Goal: Task Accomplishment & Management: Manage account settings

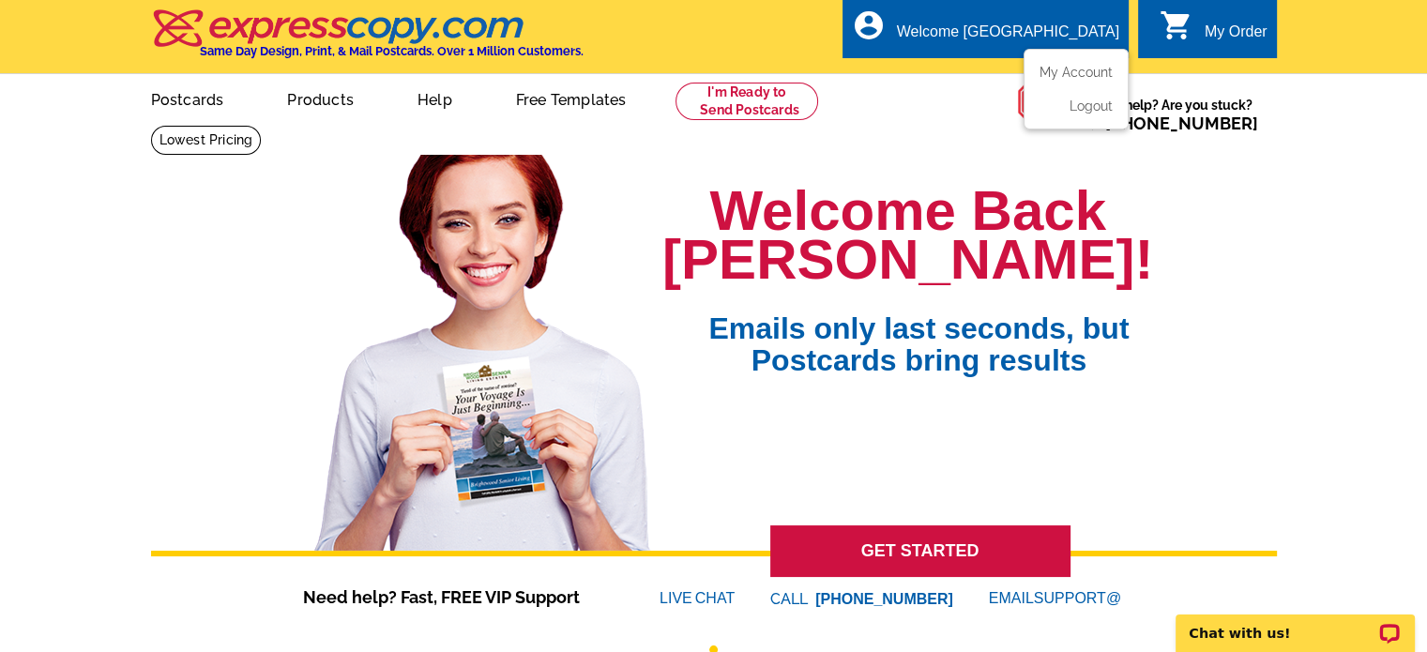
click at [1023, 26] on div "Welcome [GEOGRAPHIC_DATA]" at bounding box center [1008, 36] width 222 height 26
click at [213, 108] on link "Postcards" at bounding box center [186, 98] width 131 height 44
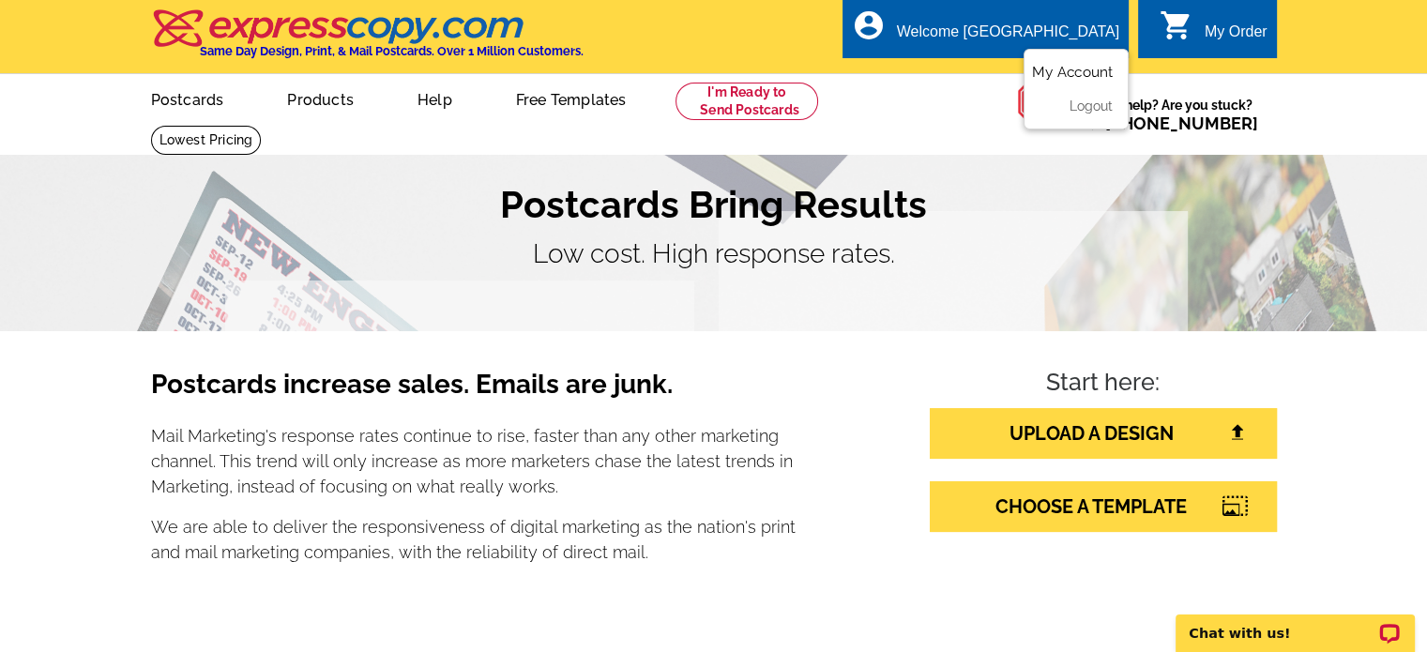
click at [1058, 76] on link "My Account" at bounding box center [1072, 72] width 81 height 17
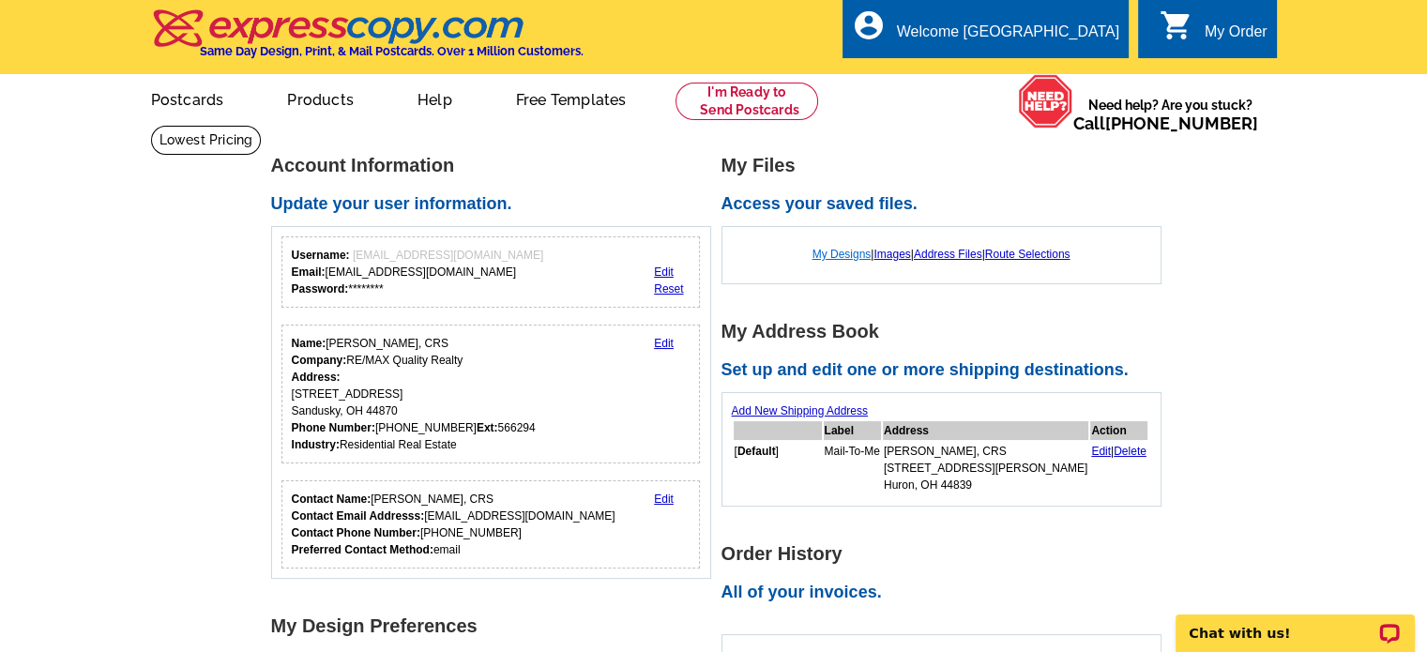
click at [831, 256] on link "My Designs" at bounding box center [841, 254] width 59 height 13
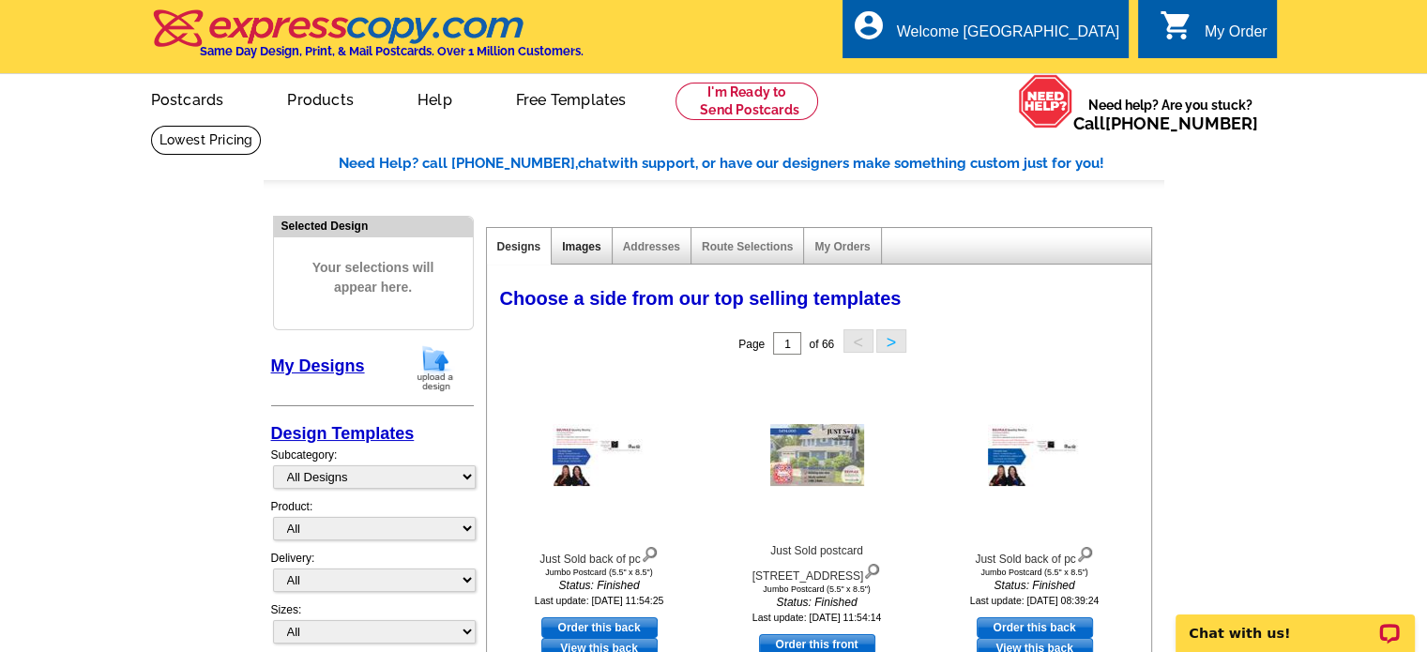
click at [596, 243] on link "Images" at bounding box center [581, 246] width 38 height 13
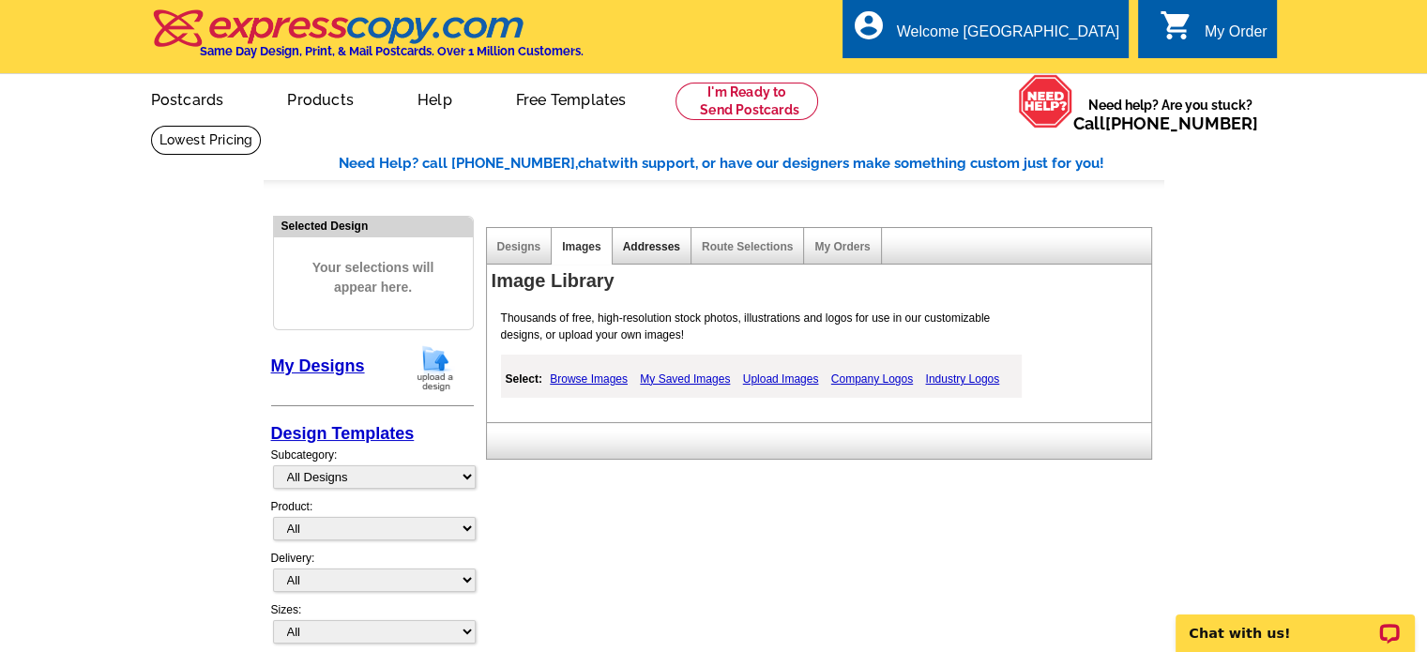
click at [653, 248] on link "Addresses" at bounding box center [651, 246] width 57 height 13
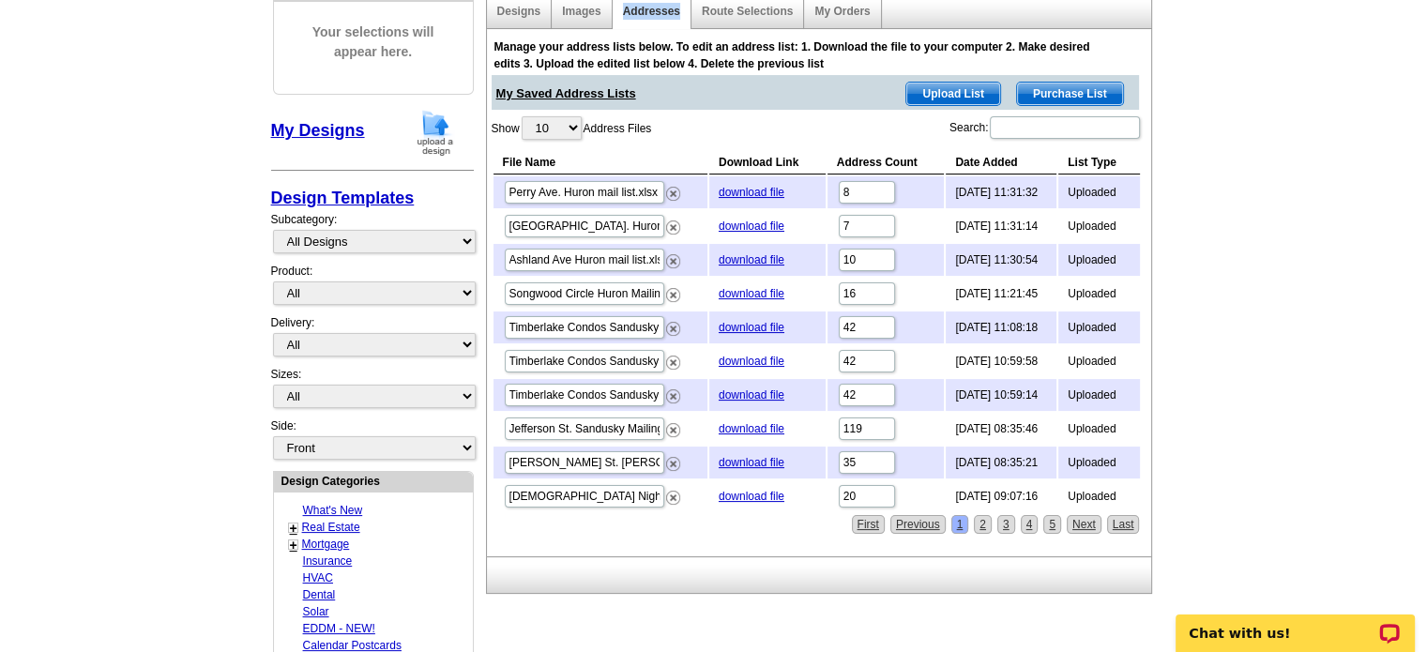
scroll to position [281, 0]
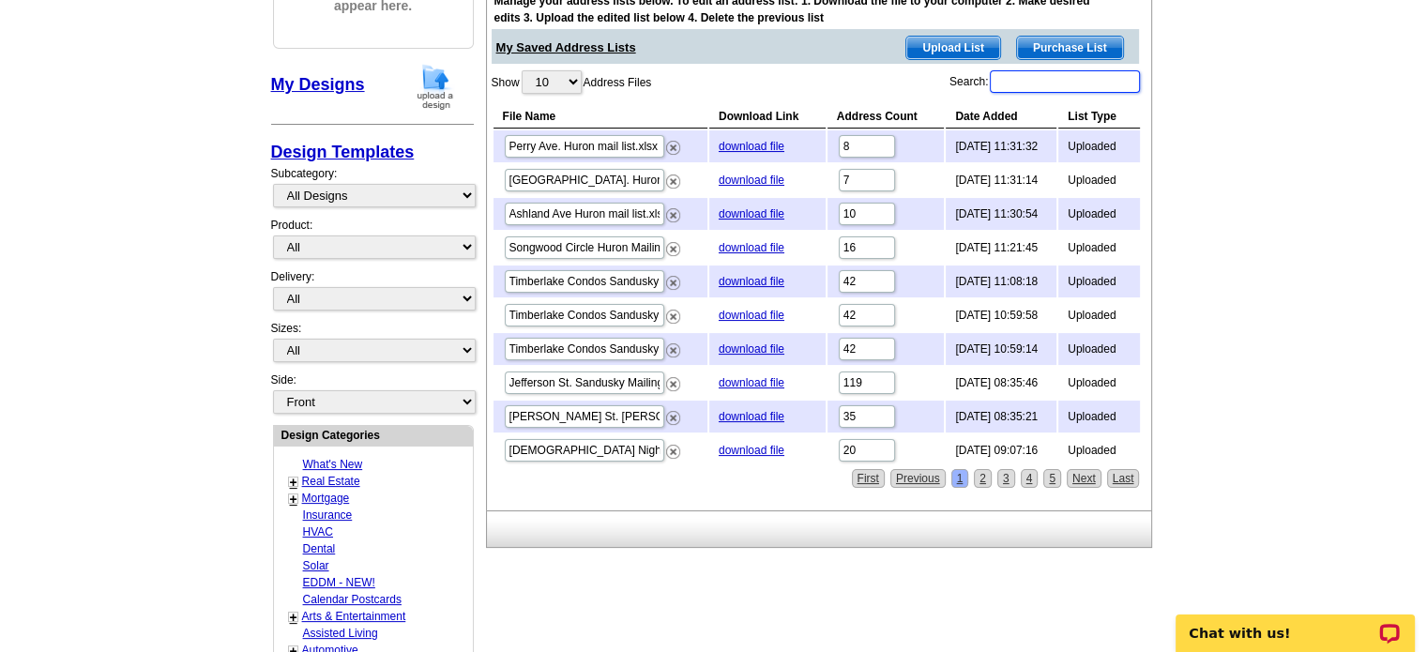
click at [1013, 83] on input "Search:" at bounding box center [1065, 81] width 150 height 23
click at [574, 81] on select "10 25 50 100" at bounding box center [552, 81] width 60 height 23
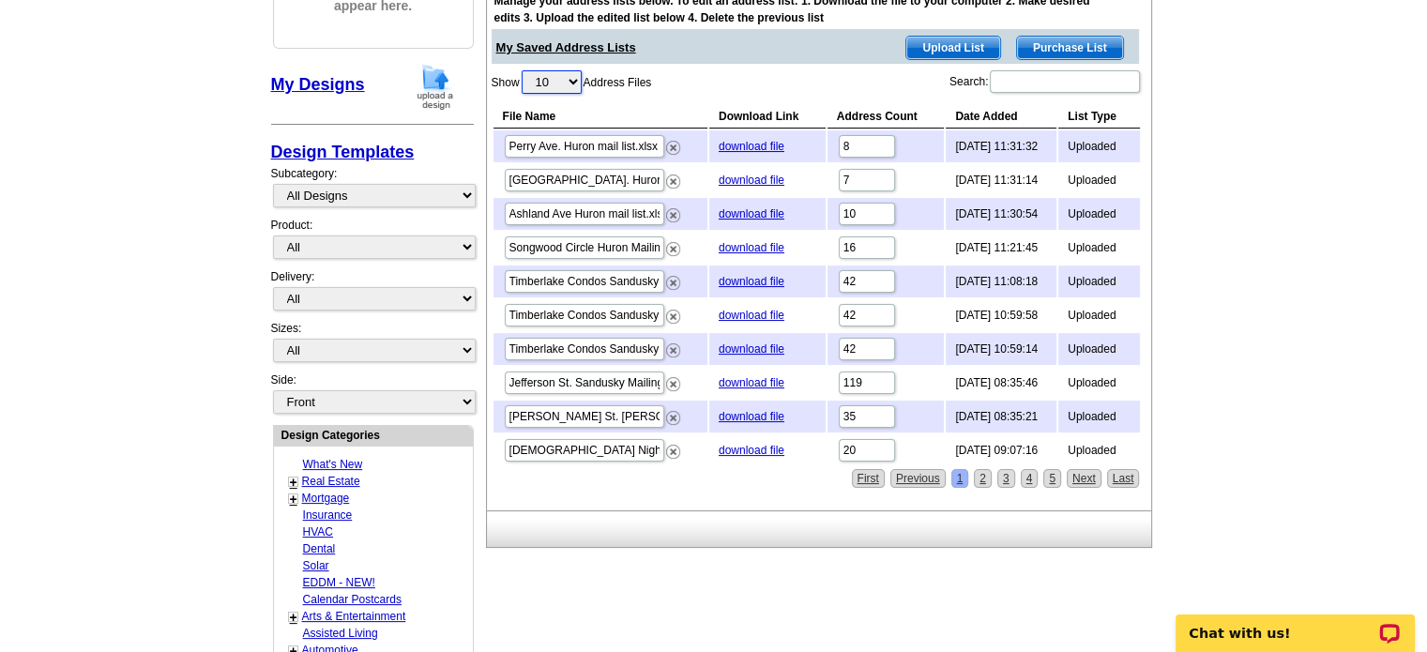
click at [574, 81] on select "10 25 50 100" at bounding box center [552, 81] width 60 height 23
click at [571, 88] on select "10 25 50 100" at bounding box center [552, 81] width 60 height 23
select select "50"
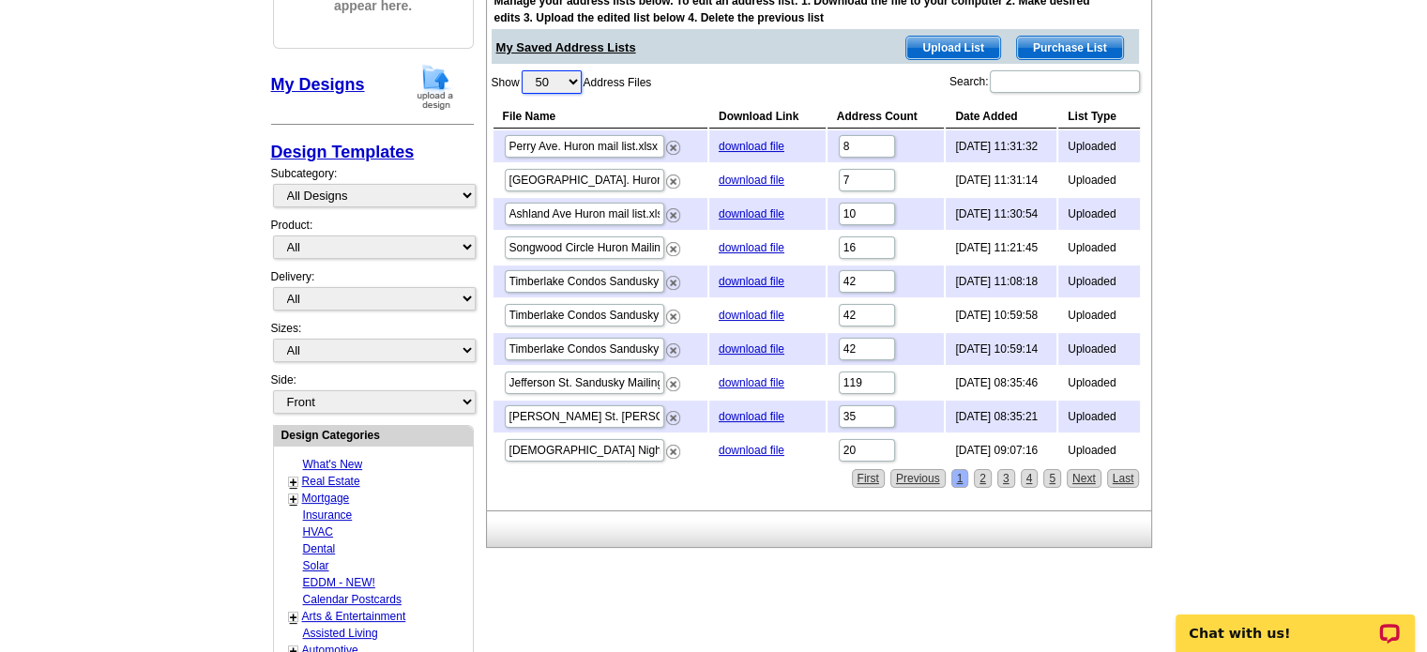
click at [523, 71] on select "10 25 50 100" at bounding box center [552, 81] width 60 height 23
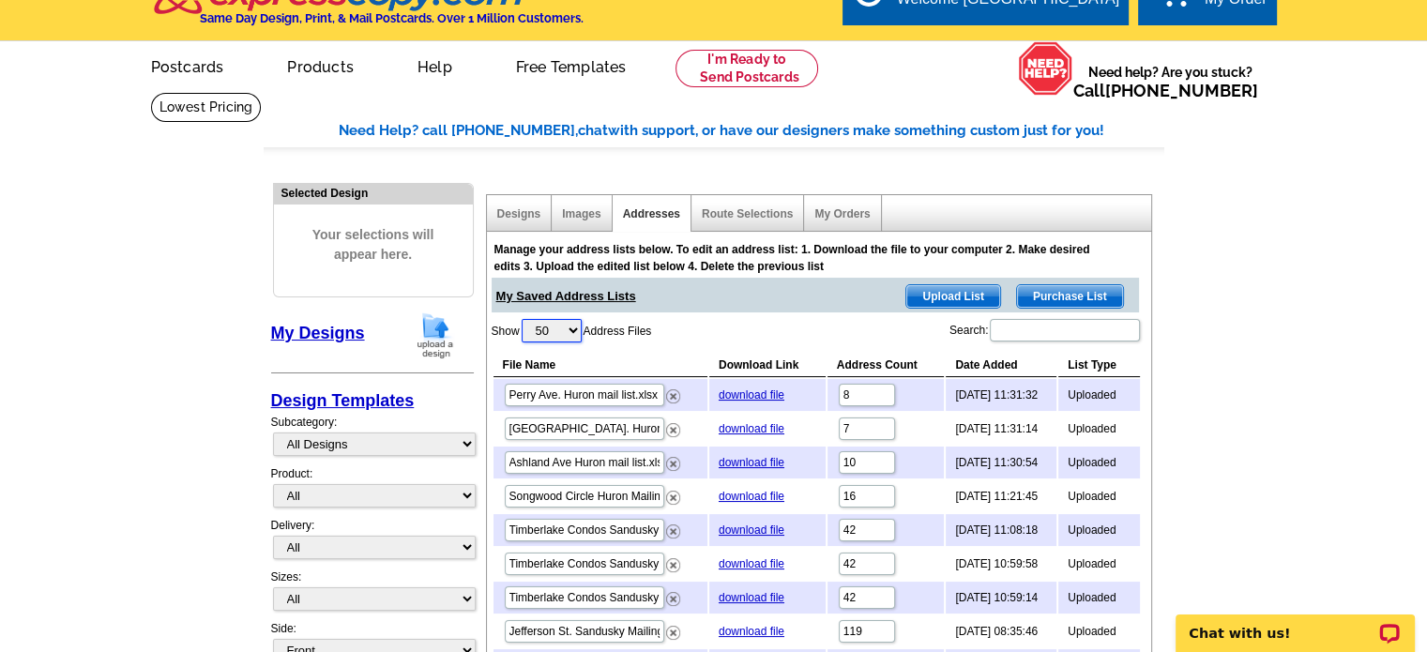
scroll to position [0, 0]
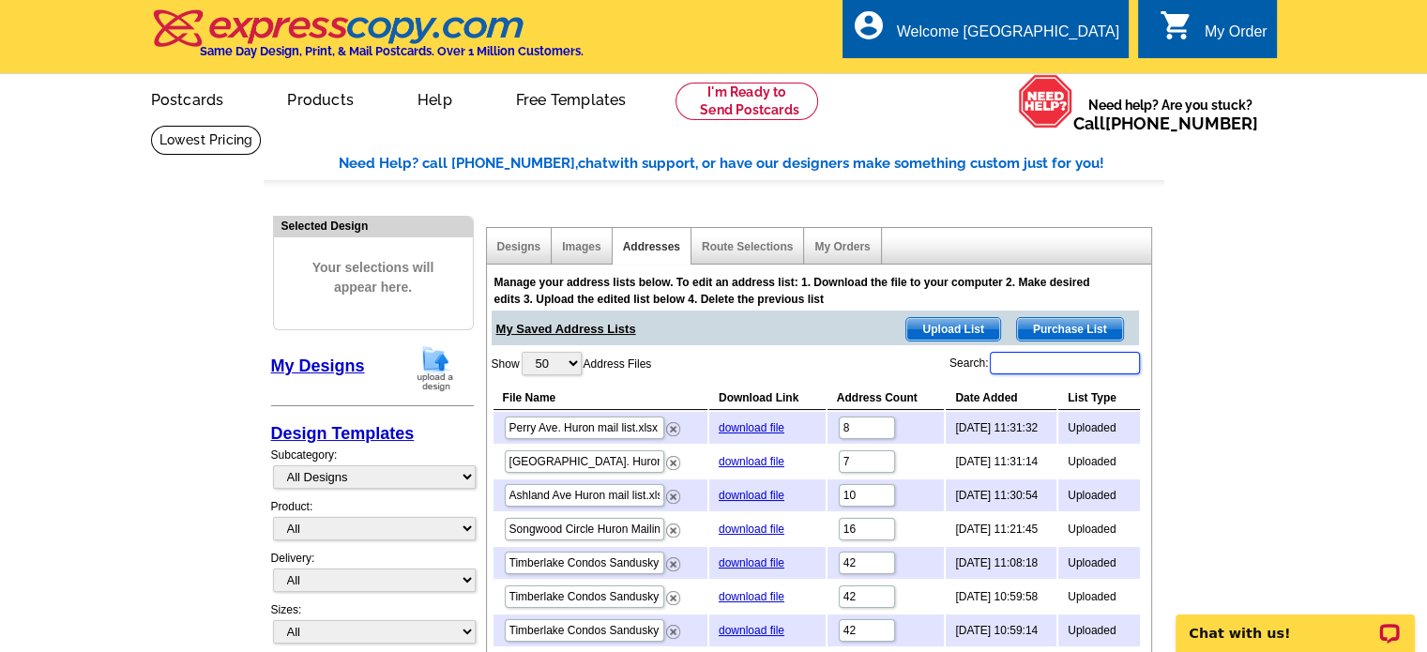
click at [1023, 365] on input "Search:" at bounding box center [1065, 363] width 150 height 23
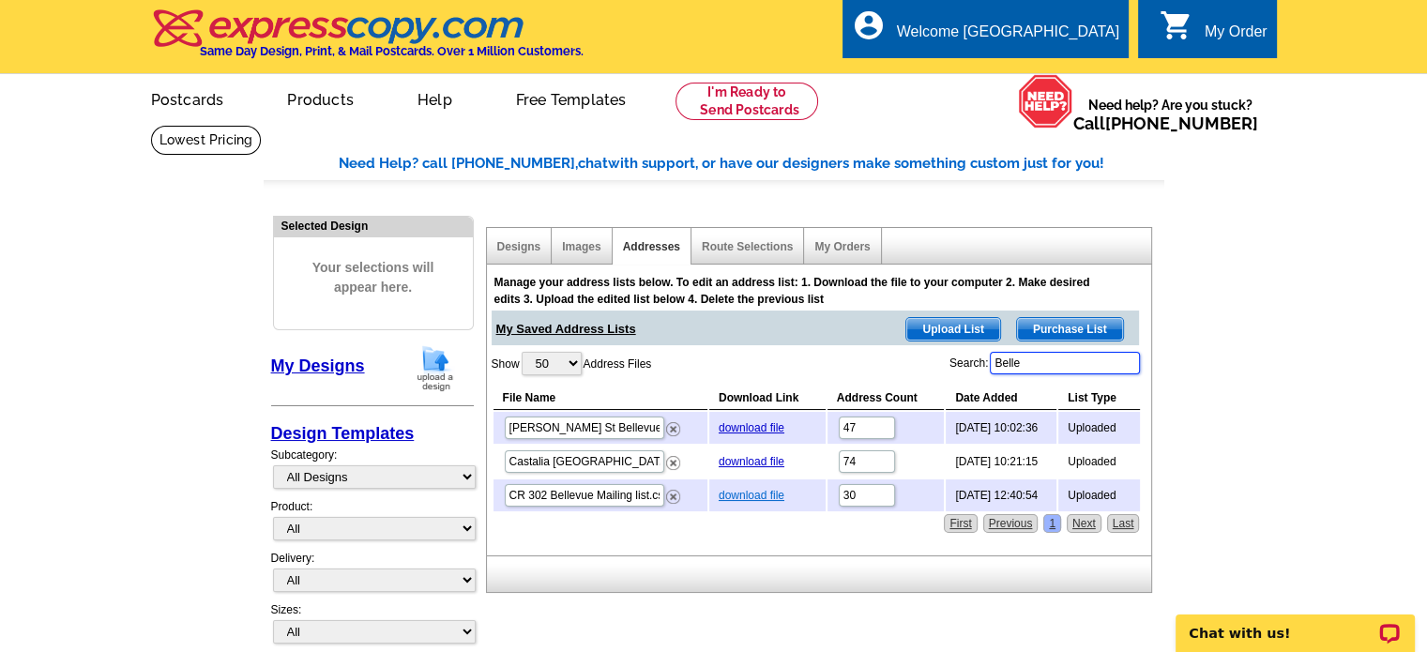
type input "Belle"
click at [732, 491] on link "download file" at bounding box center [752, 495] width 66 height 13
click at [524, 247] on link "Designs" at bounding box center [519, 246] width 44 height 13
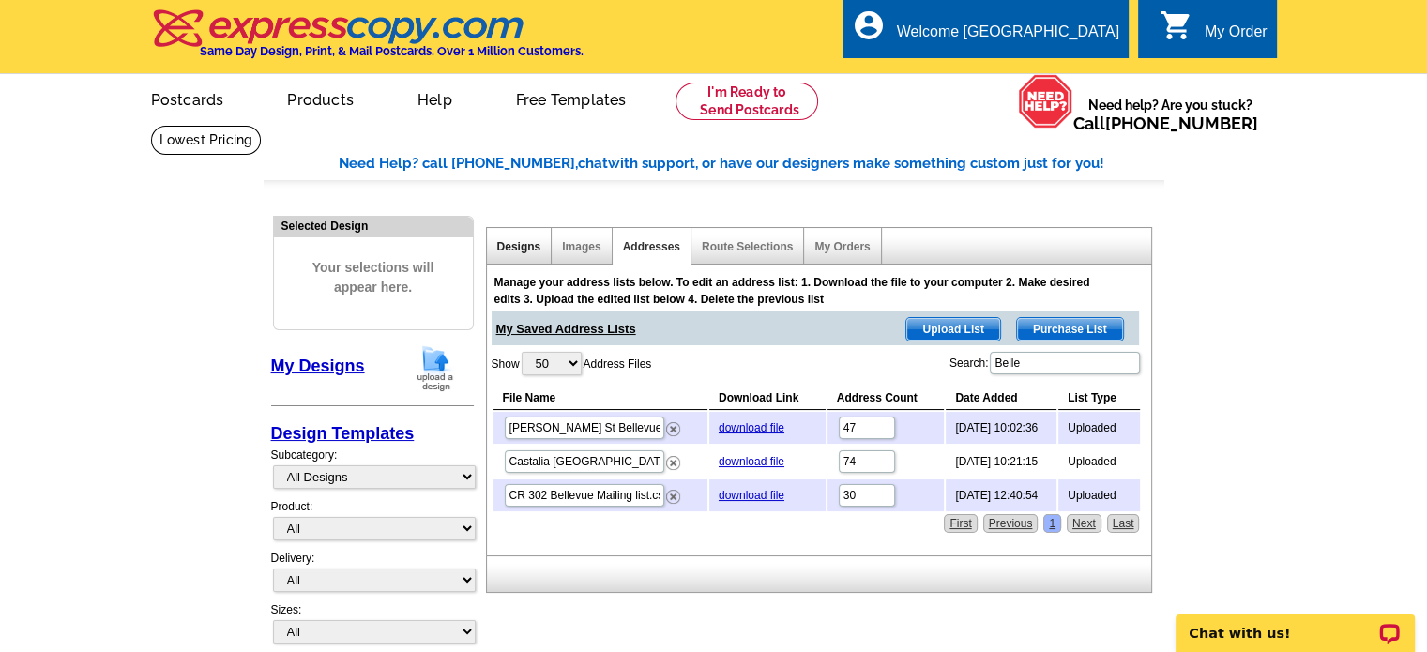
click at [524, 247] on link "Designs" at bounding box center [519, 246] width 44 height 13
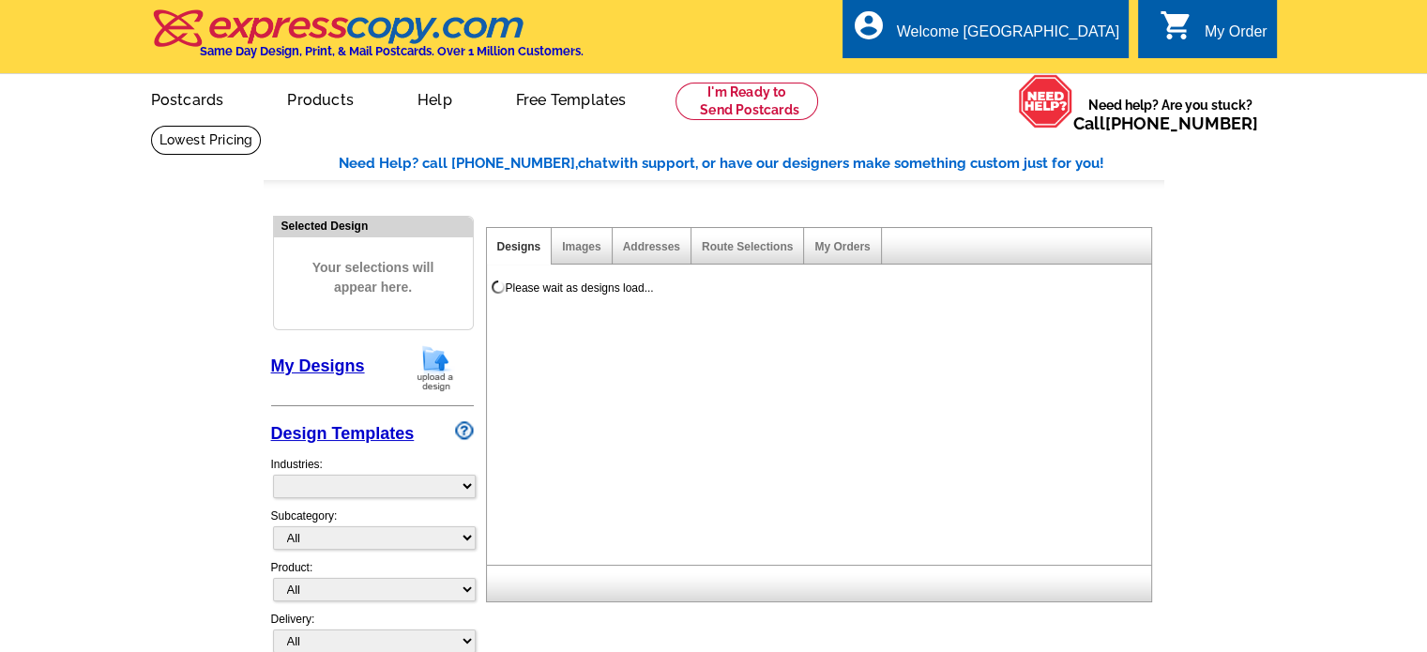
select select "785"
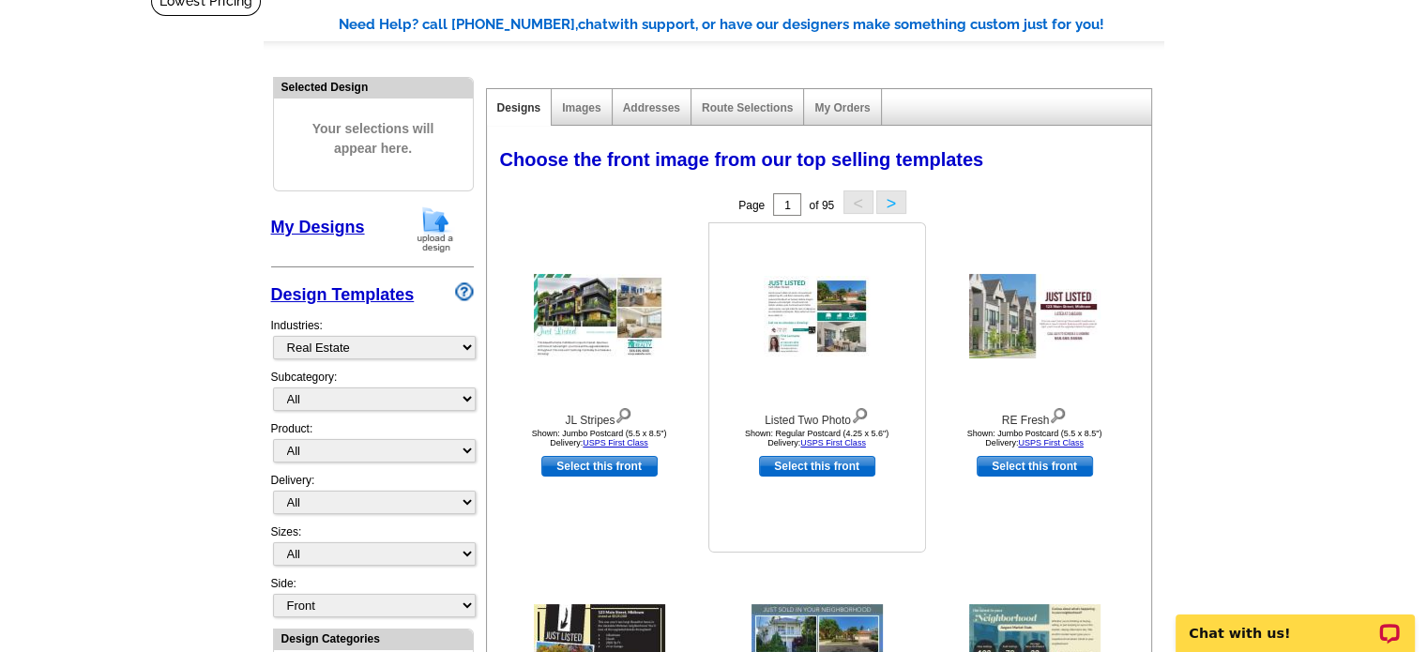
scroll to position [94, 0]
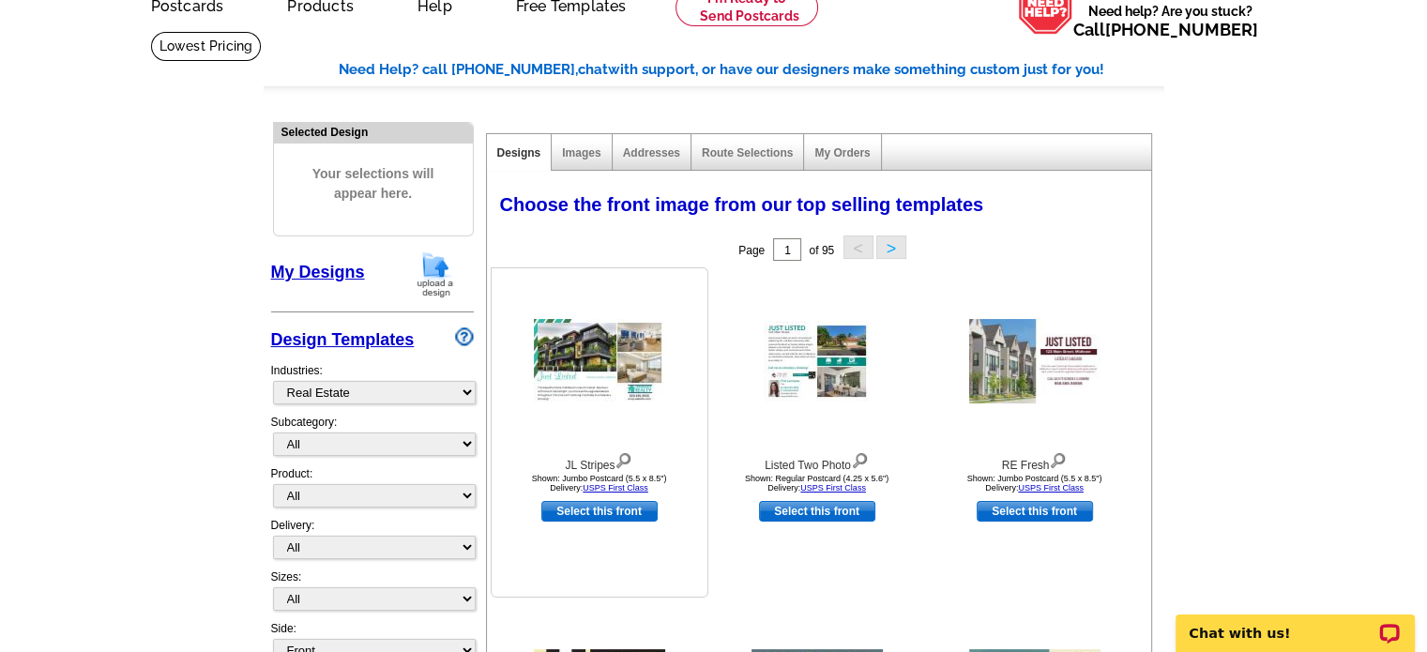
click at [581, 356] on img at bounding box center [599, 361] width 131 height 84
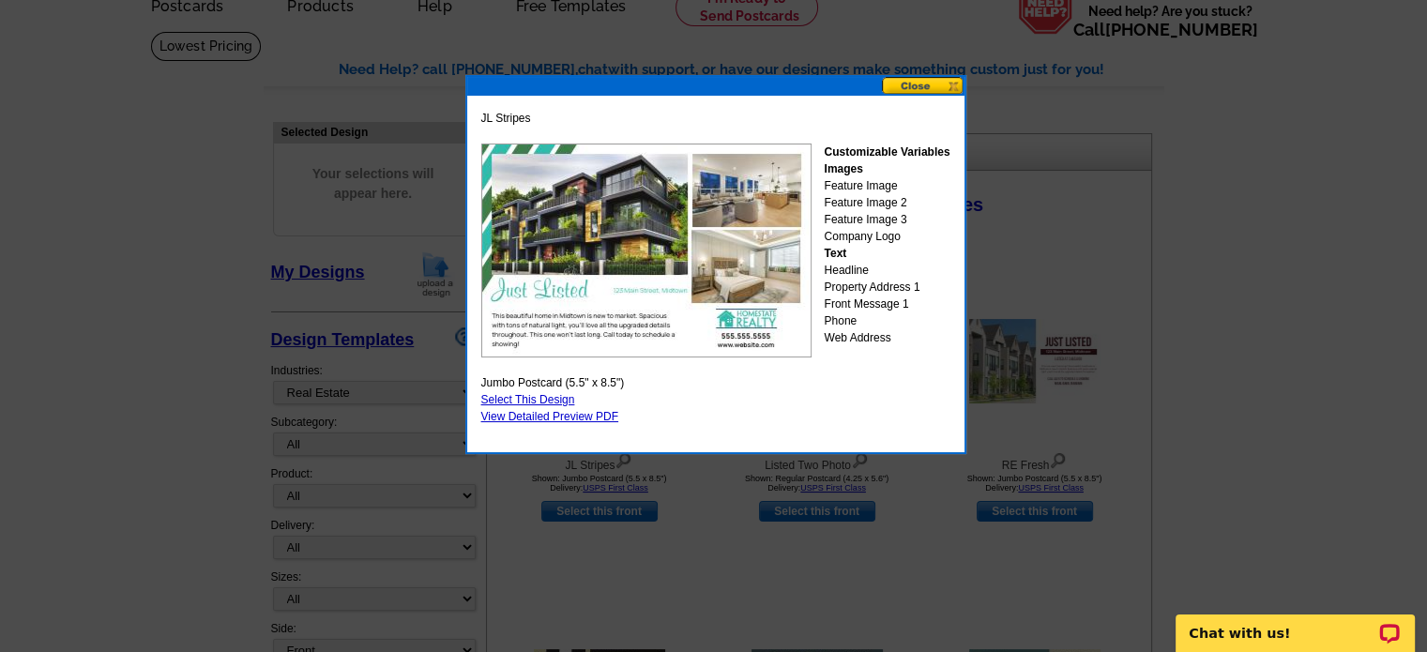
click at [926, 85] on button at bounding box center [923, 86] width 83 height 18
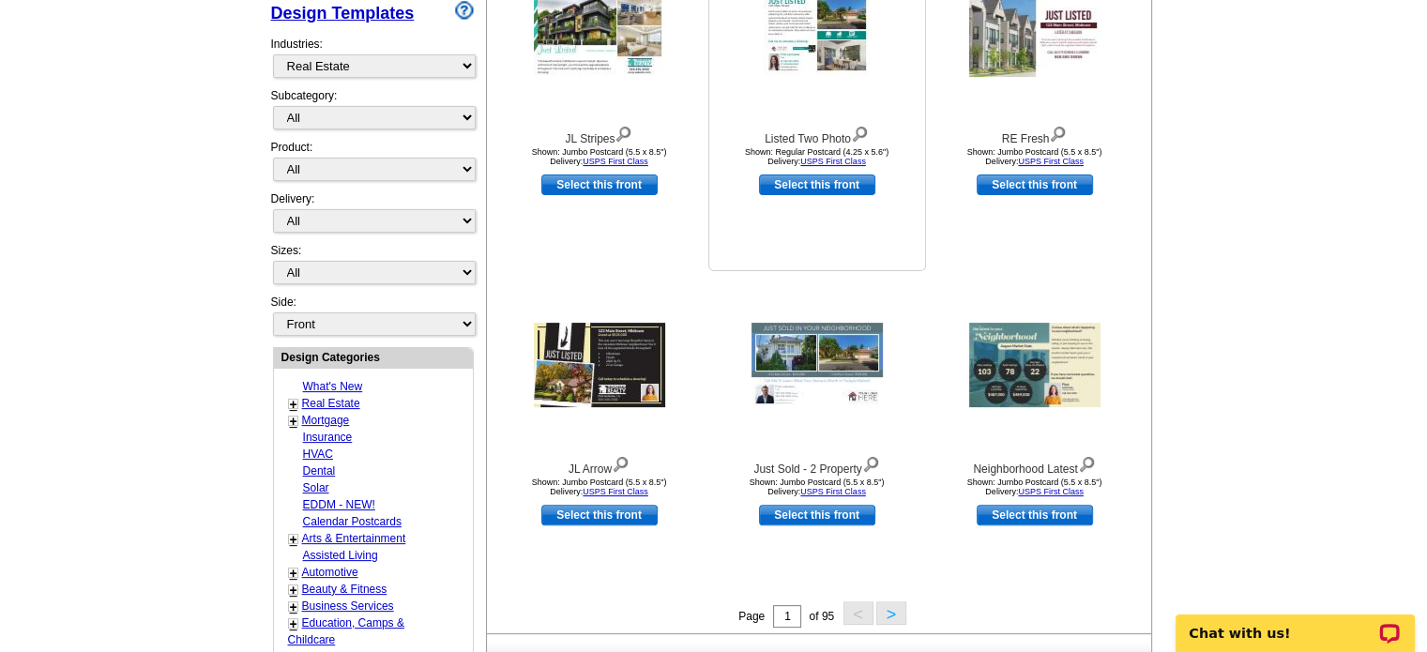
scroll to position [469, 0]
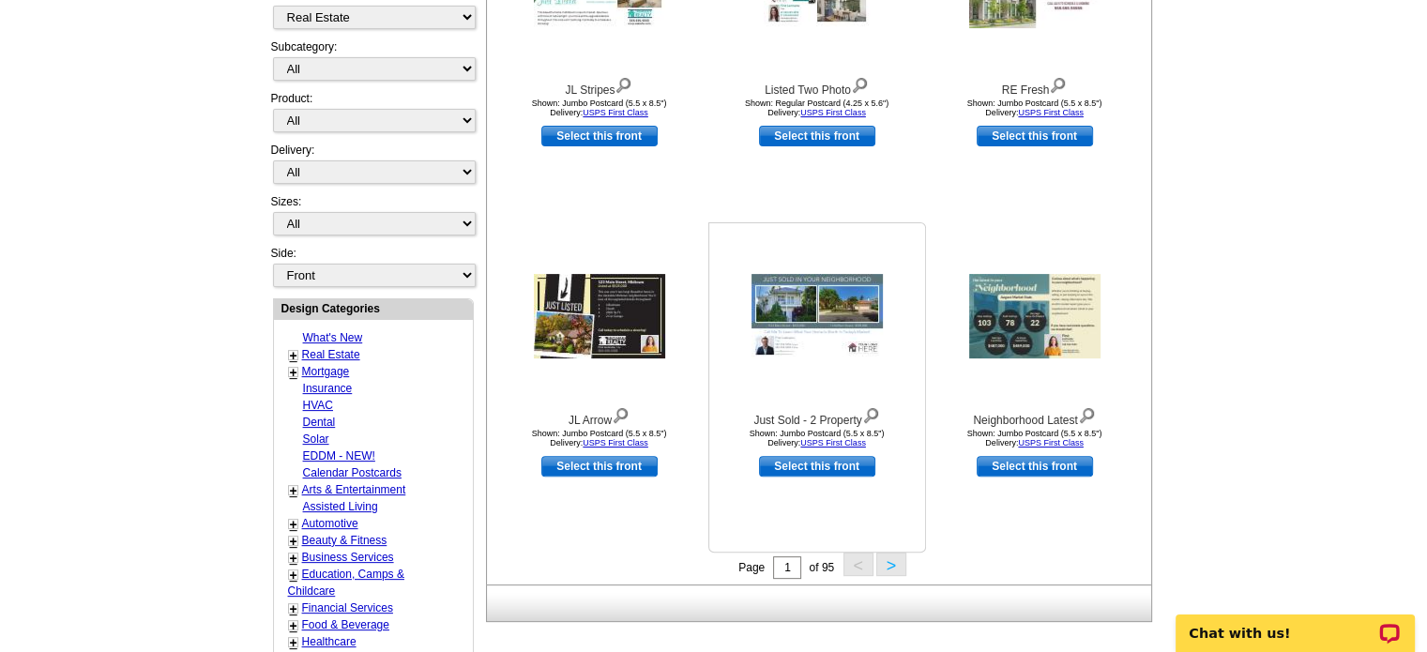
click at [799, 312] on img at bounding box center [816, 316] width 131 height 84
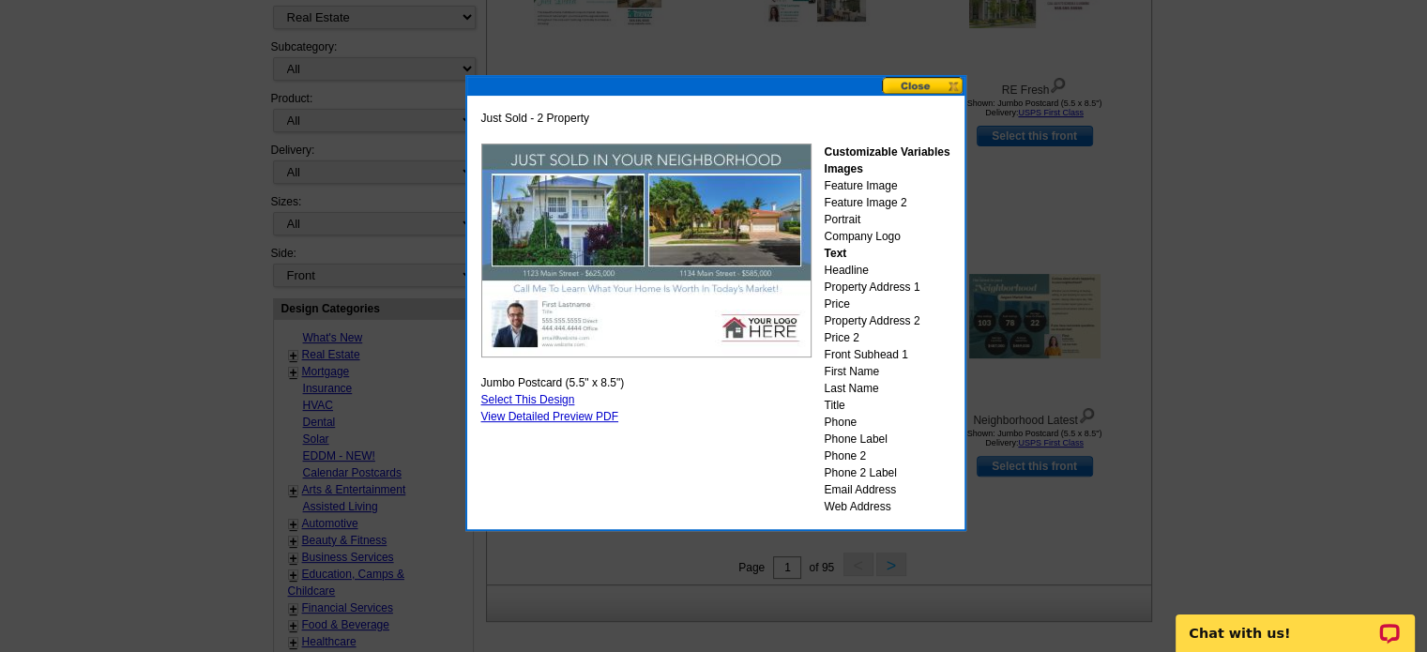
click at [926, 80] on button at bounding box center [923, 86] width 83 height 18
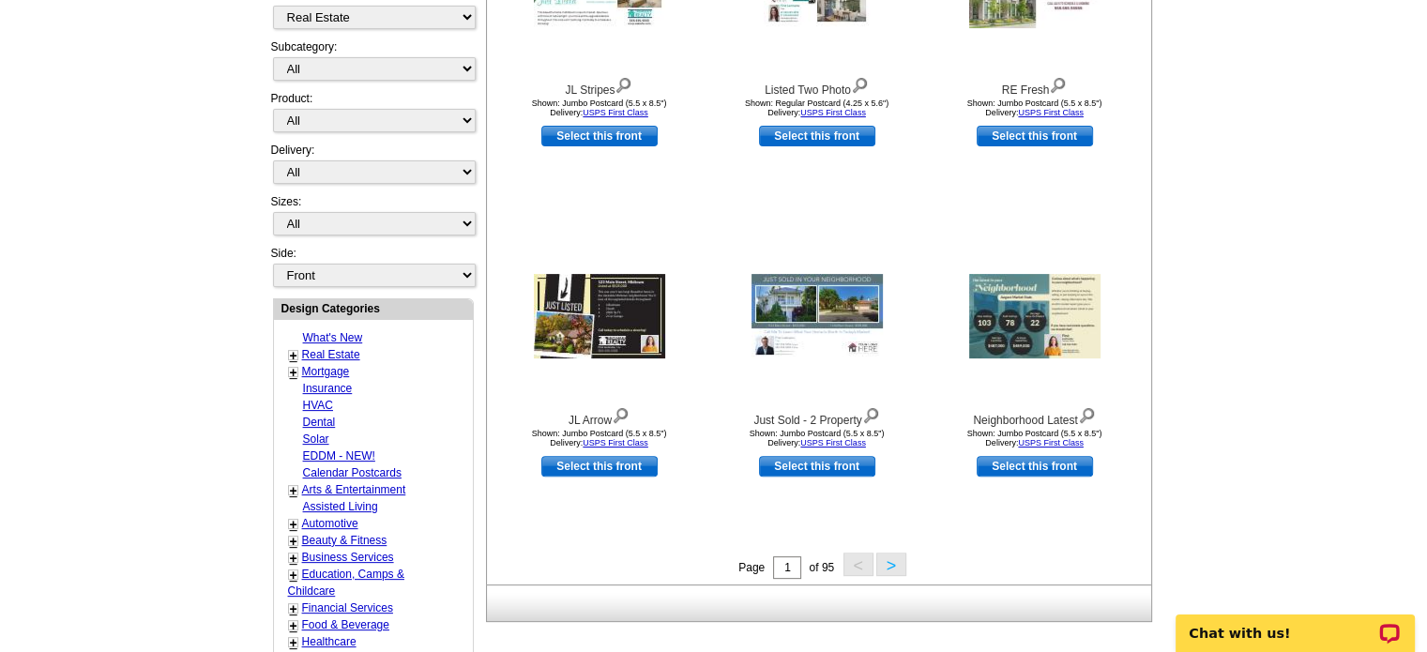
click at [889, 567] on button ">" at bounding box center [891, 564] width 30 height 23
click at [889, 567] on div "Need Help? call 800-260-5887, chat with support, or have our designers make som…" at bounding box center [714, 359] width 901 height 1350
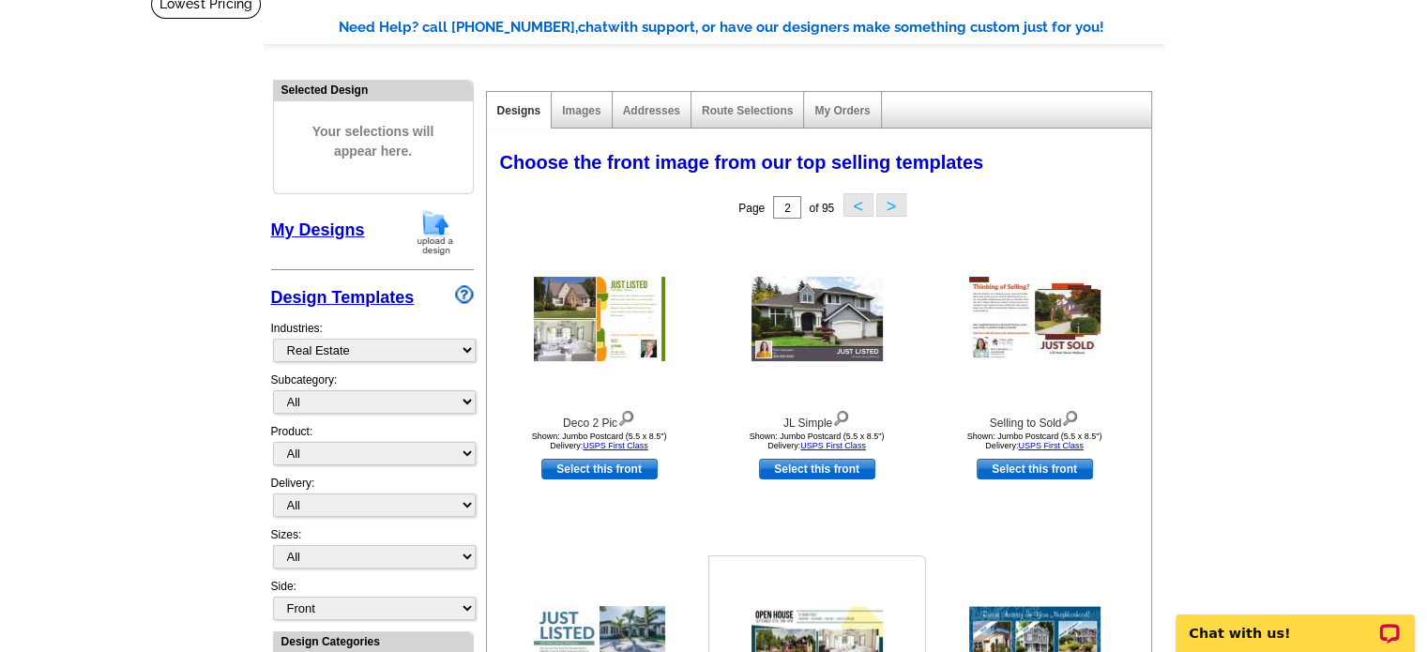
scroll to position [0, 0]
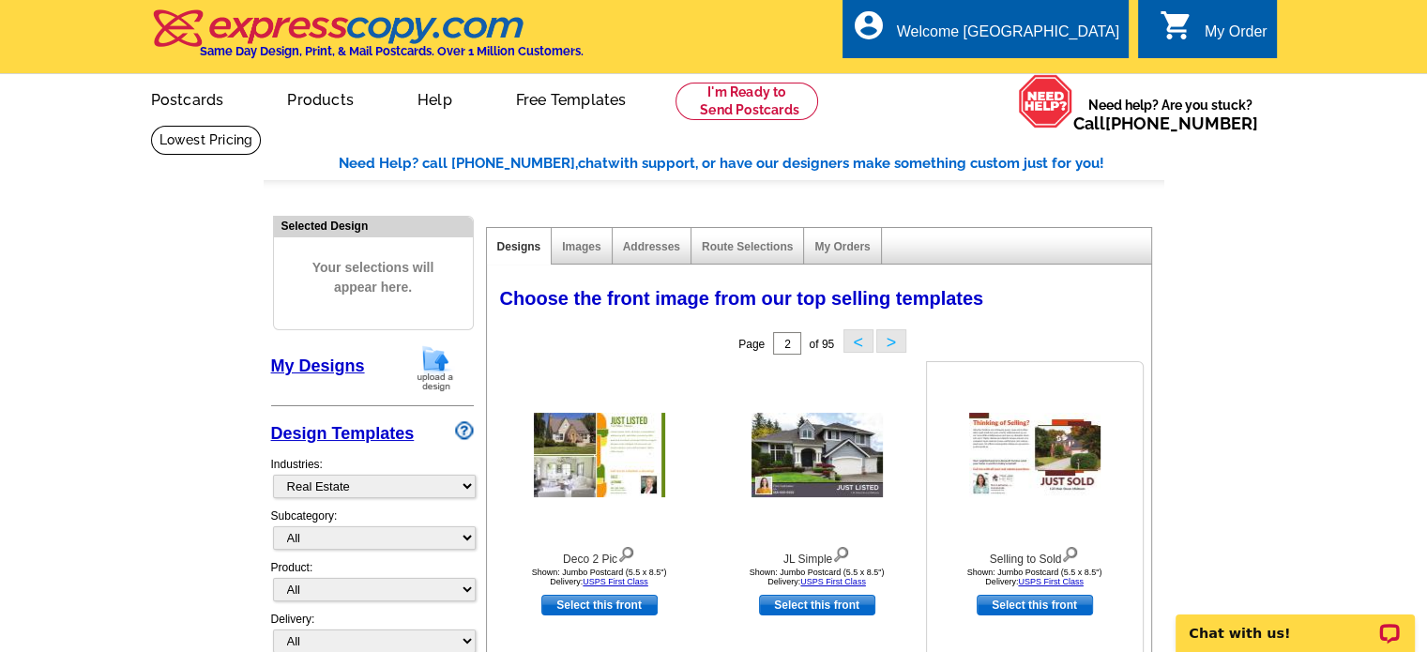
click at [1003, 466] on img at bounding box center [1034, 455] width 131 height 84
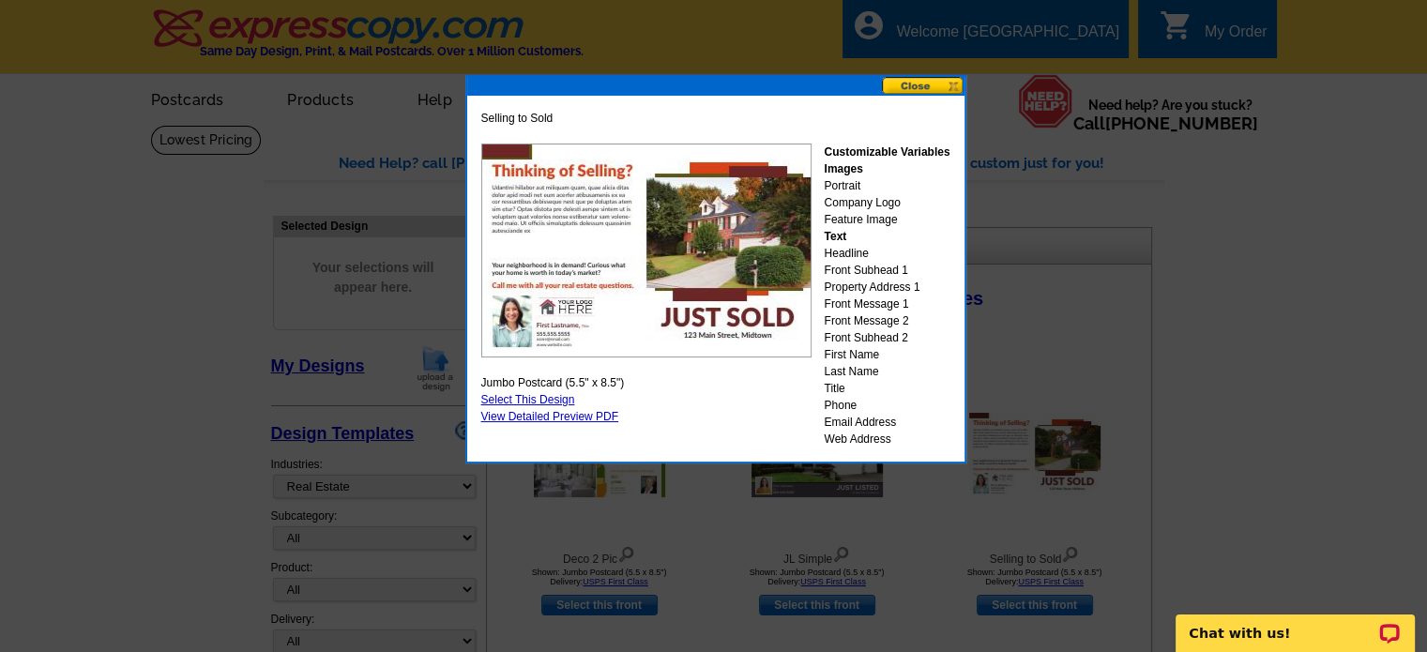
click at [916, 83] on button at bounding box center [923, 86] width 83 height 18
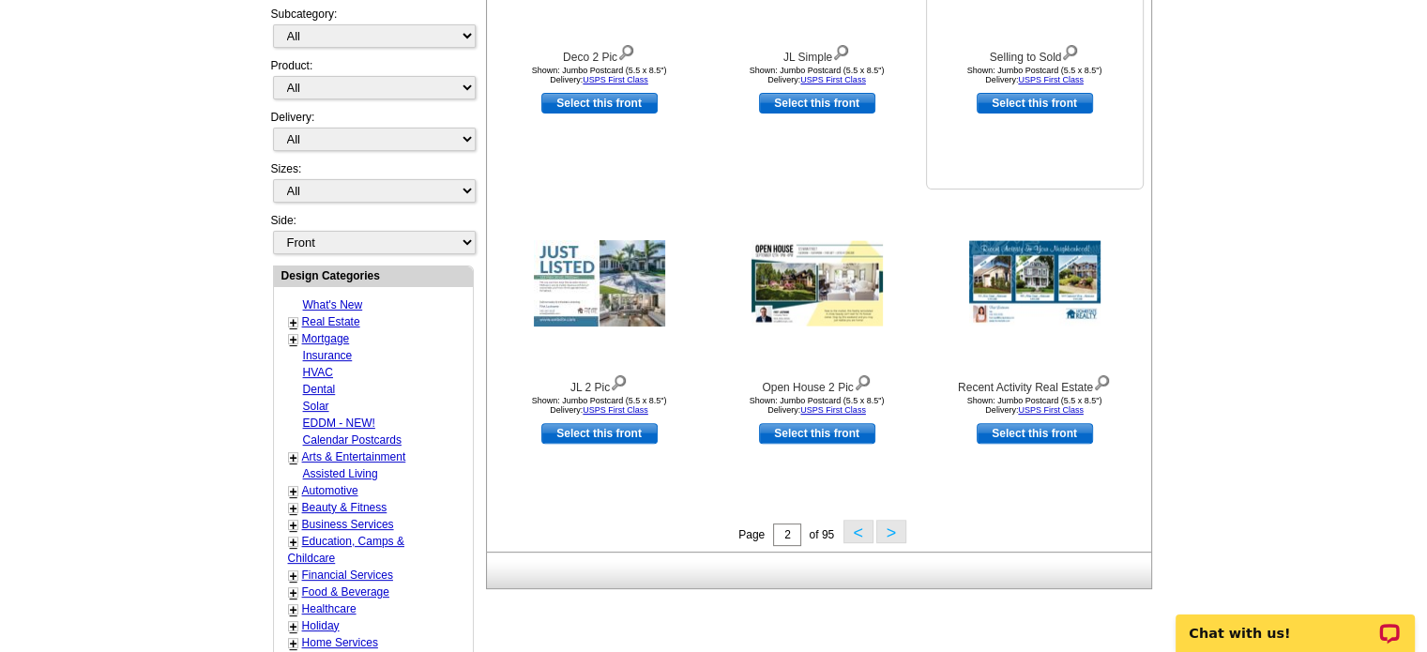
scroll to position [563, 0]
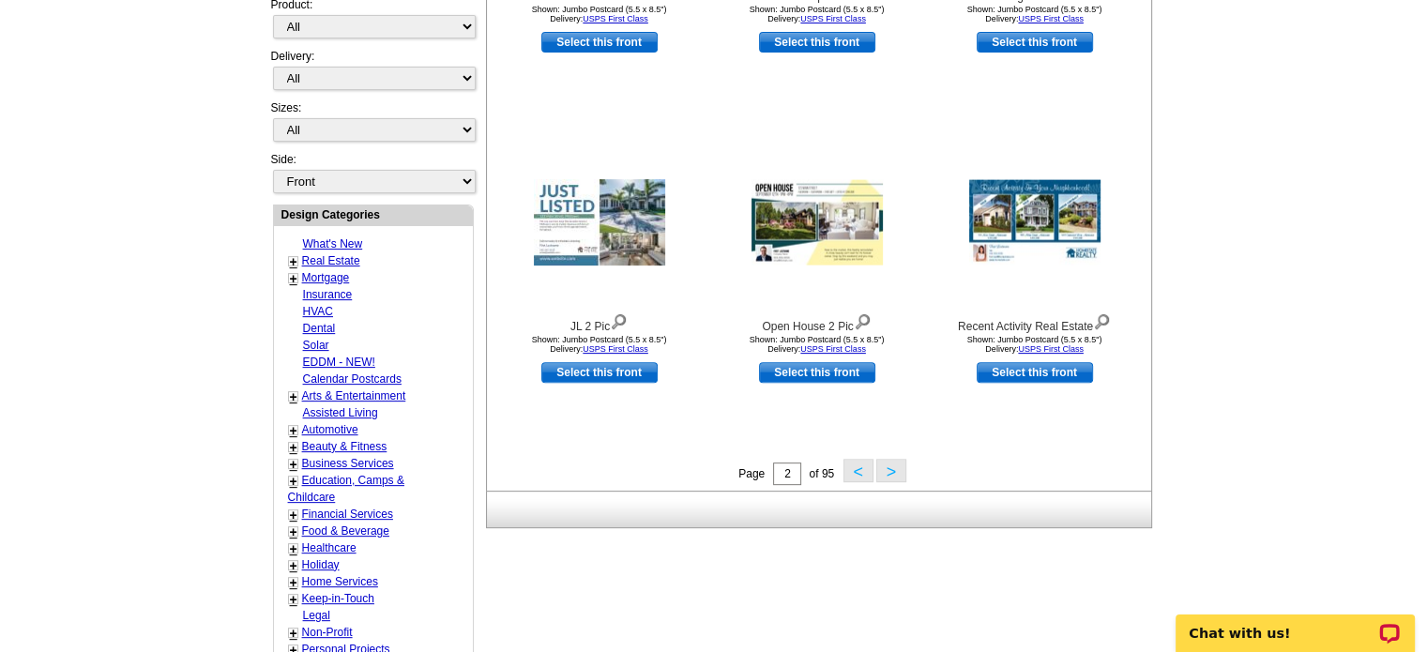
click at [895, 472] on button ">" at bounding box center [891, 470] width 30 height 23
click at [895, 472] on div "Need Help? call 800-260-5887, chat with support, or have our designers make som…" at bounding box center [714, 265] width 901 height 1350
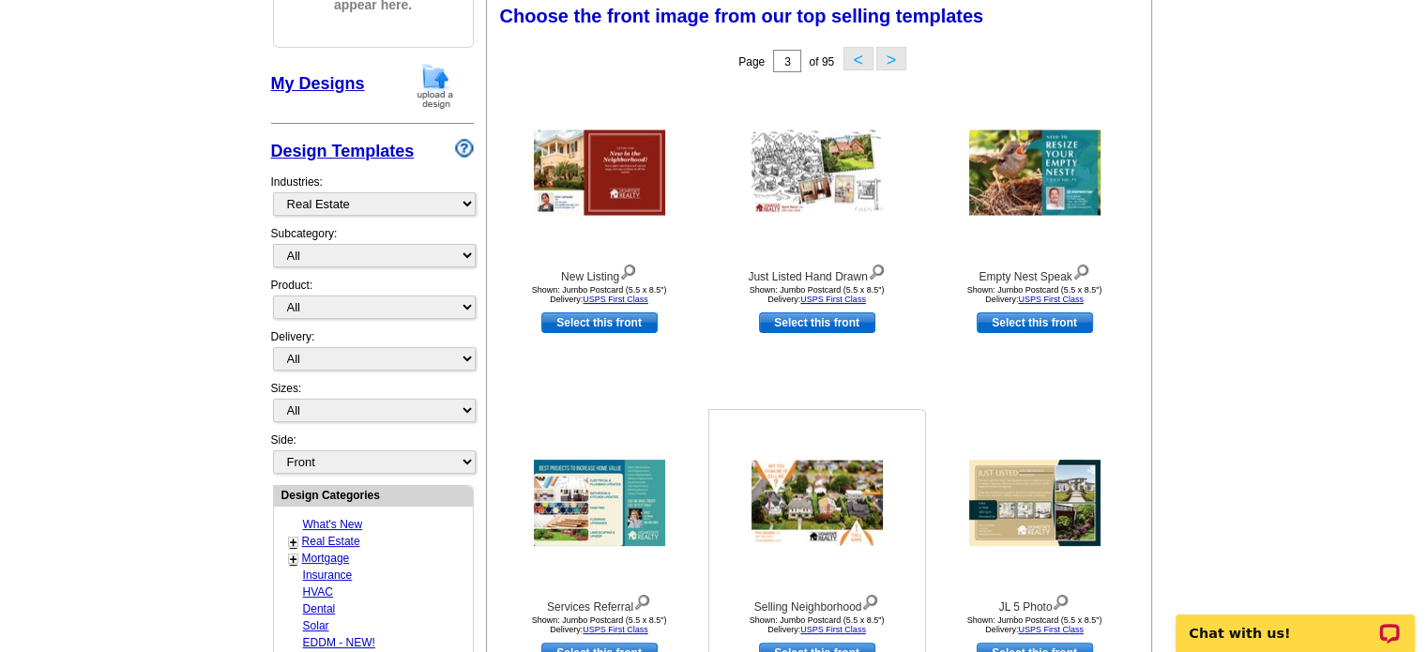
scroll to position [277, 0]
